Goal: Navigation & Orientation: Find specific page/section

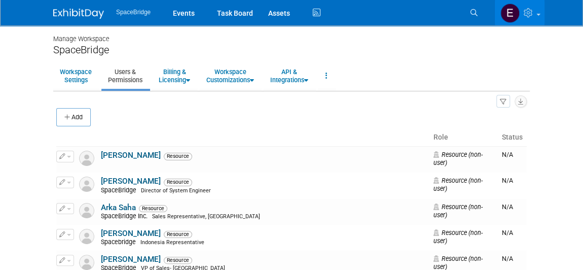
click at [77, 11] on img at bounding box center [78, 14] width 51 height 10
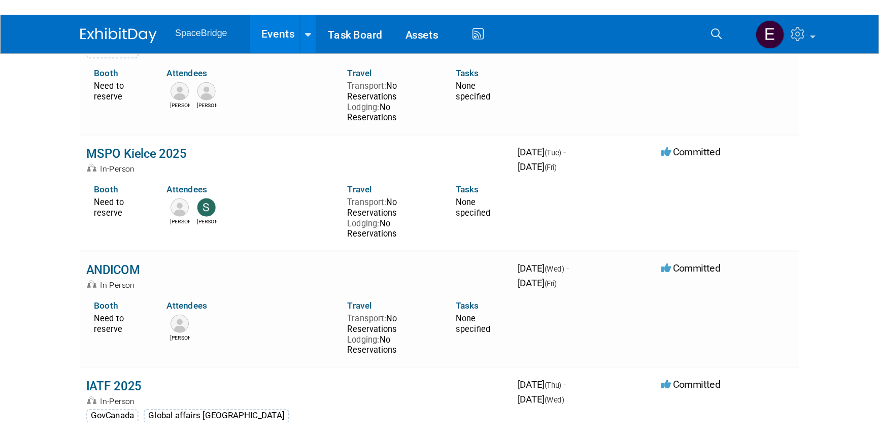
scroll to position [138, 0]
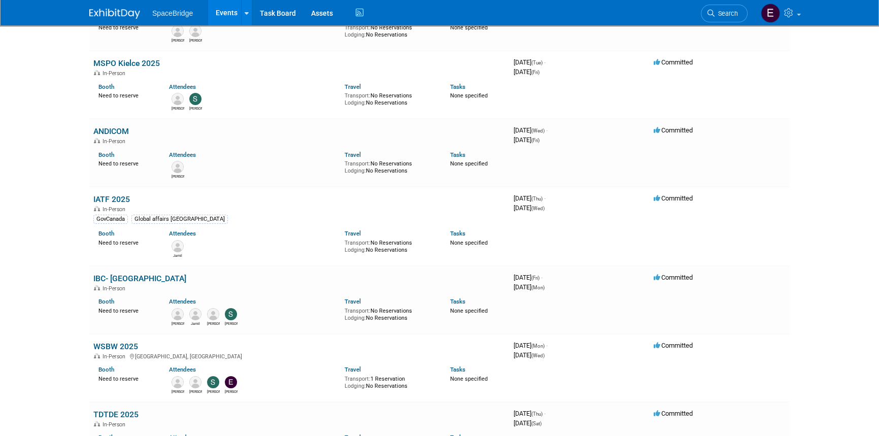
drag, startPoint x: 130, startPoint y: 198, endPoint x: 91, endPoint y: 198, distance: 39.1
click at [91, 198] on td "IATF 2025 In-Person GovCanada Global affairs [GEOGRAPHIC_DATA] Booth Need to re…" at bounding box center [299, 226] width 420 height 79
copy link "IATF 2025"
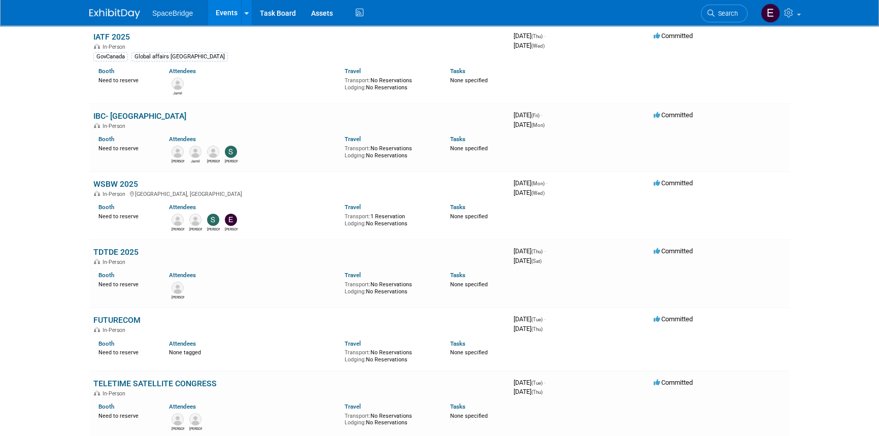
scroll to position [323, 0]
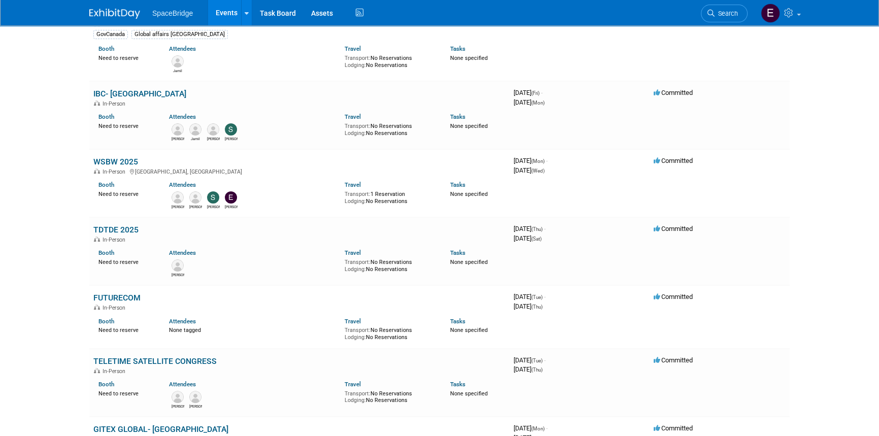
click at [121, 229] on link "TDTDE 2025" at bounding box center [115, 230] width 45 height 10
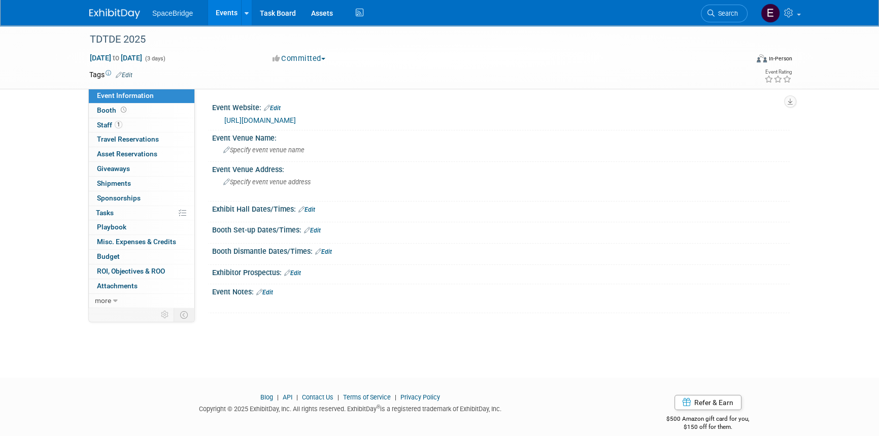
click at [296, 118] on link "https://www.tadte.com.tw/en/index.html" at bounding box center [260, 120] width 72 height 8
